Goal: Task Accomplishment & Management: Complete application form

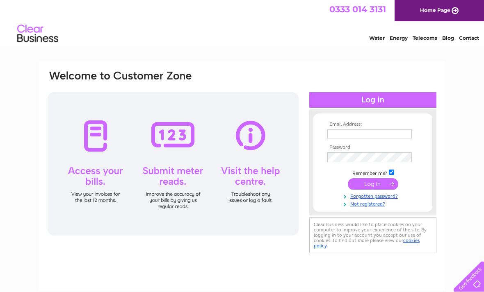
click at [394, 133] on input "text" at bounding box center [369, 134] width 84 height 9
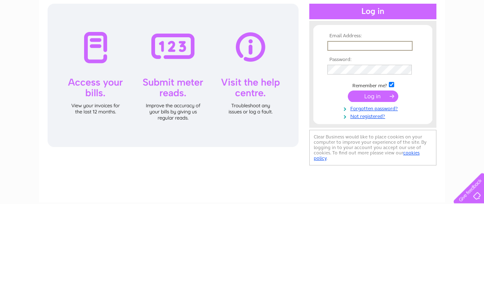
click at [379, 201] on link "Not registered?" at bounding box center [373, 205] width 93 height 8
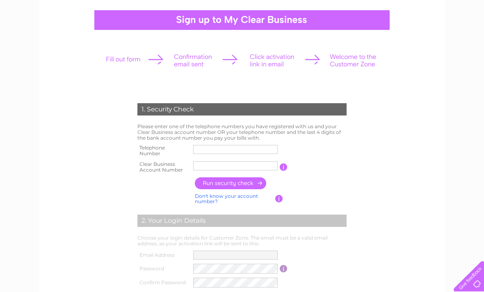
scroll to position [72, 0]
click at [243, 146] on input "text" at bounding box center [235, 149] width 84 height 9
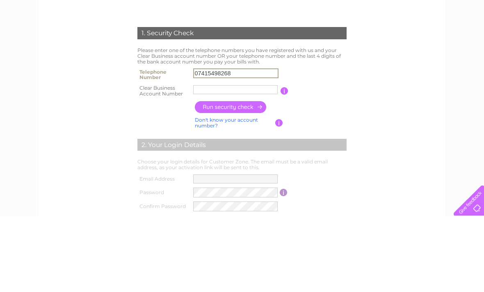
type input "07415498268"
click at [255, 162] on input "text" at bounding box center [235, 166] width 84 height 9
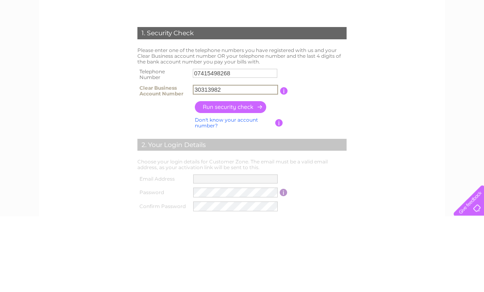
type input "30313982"
click at [251, 178] on input "button" at bounding box center [231, 184] width 72 height 12
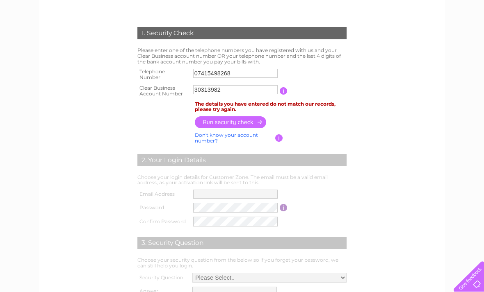
click at [263, 69] on input "07415498268" at bounding box center [235, 73] width 84 height 9
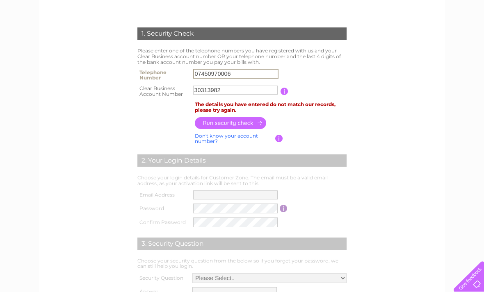
type input "07450970006"
click at [248, 119] on input "button" at bounding box center [231, 123] width 72 height 12
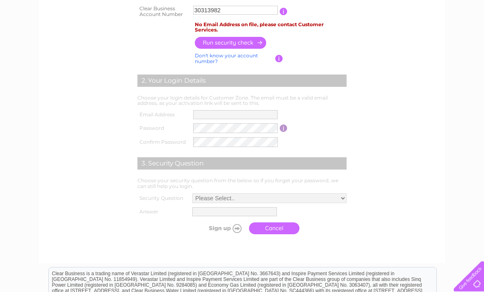
scroll to position [226, 0]
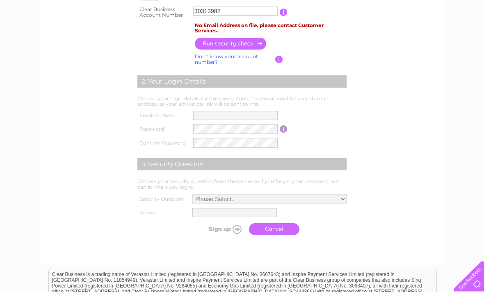
click at [260, 227] on link "Cancel" at bounding box center [274, 230] width 50 height 12
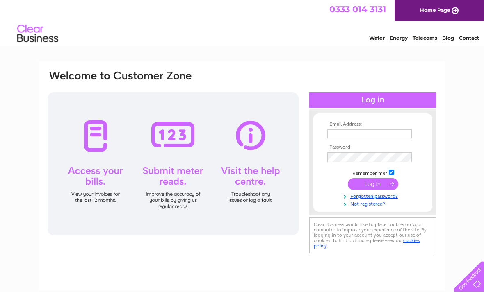
click at [387, 201] on link "Not registered?" at bounding box center [373, 204] width 93 height 8
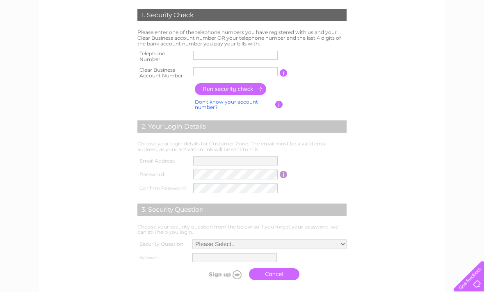
scroll to position [166, 0]
click at [219, 53] on input "text" at bounding box center [235, 54] width 84 height 9
type input "07450970006"
click at [230, 78] on td at bounding box center [235, 72] width 89 height 16
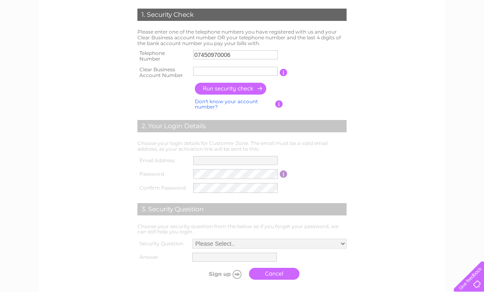
click at [257, 73] on input "text" at bounding box center [235, 71] width 84 height 9
type input "8744"
click at [244, 90] on input "button" at bounding box center [231, 89] width 72 height 12
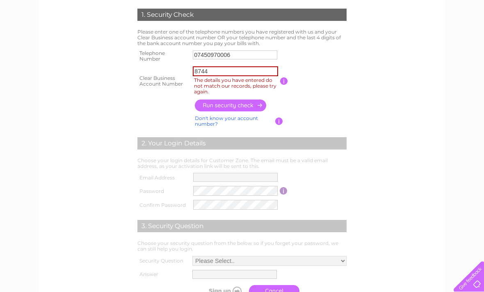
click at [252, 66] on input "8744" at bounding box center [235, 71] width 85 height 10
click at [233, 71] on input "8744" at bounding box center [235, 71] width 85 height 10
click at [233, 72] on input "8744" at bounding box center [235, 71] width 85 height 10
click at [251, 50] on input "07450970006" at bounding box center [235, 54] width 84 height 9
click at [255, 53] on input "07450970006" at bounding box center [235, 54] width 84 height 9
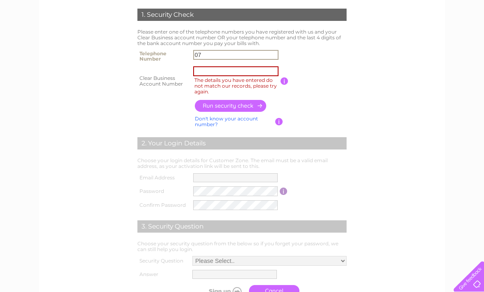
type input "0"
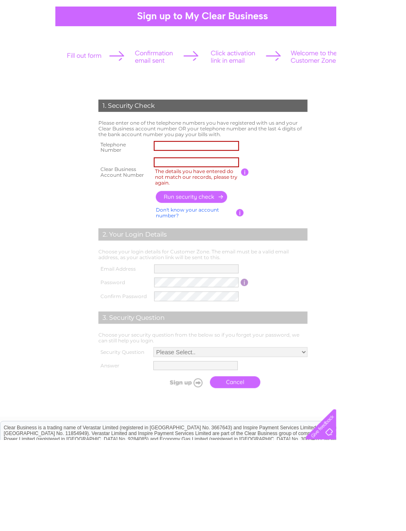
scroll to position [29, 0]
